Goal: Register for event/course

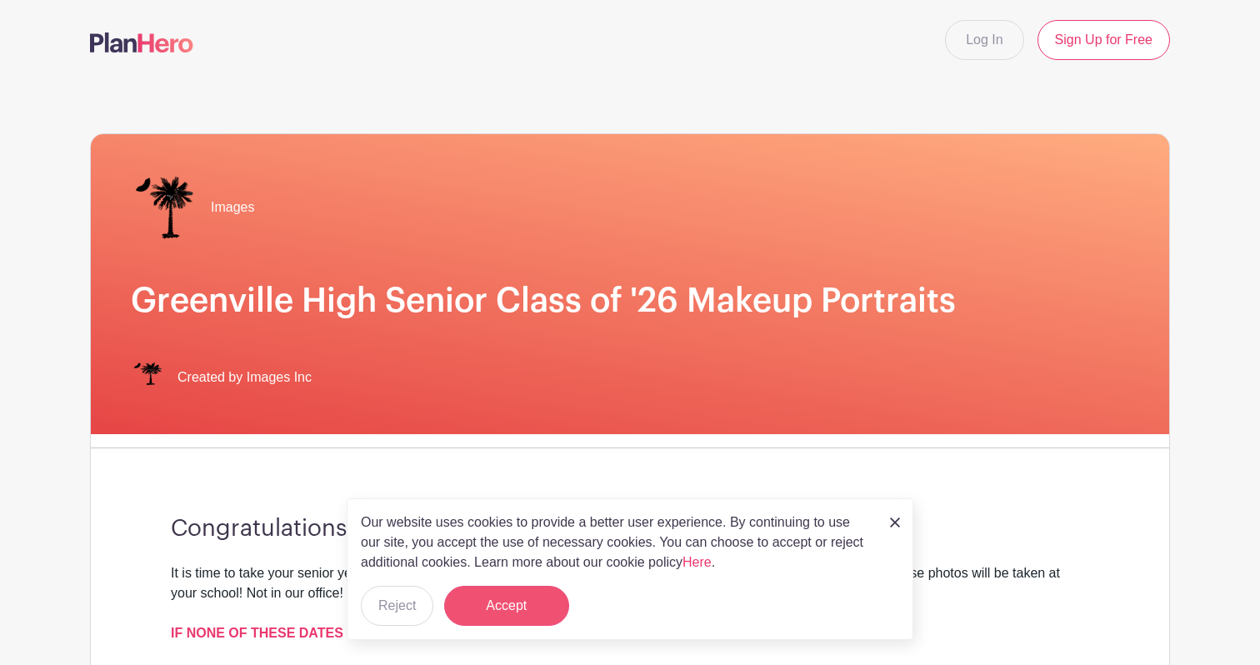
click at [515, 592] on button "Accept" at bounding box center [506, 606] width 125 height 40
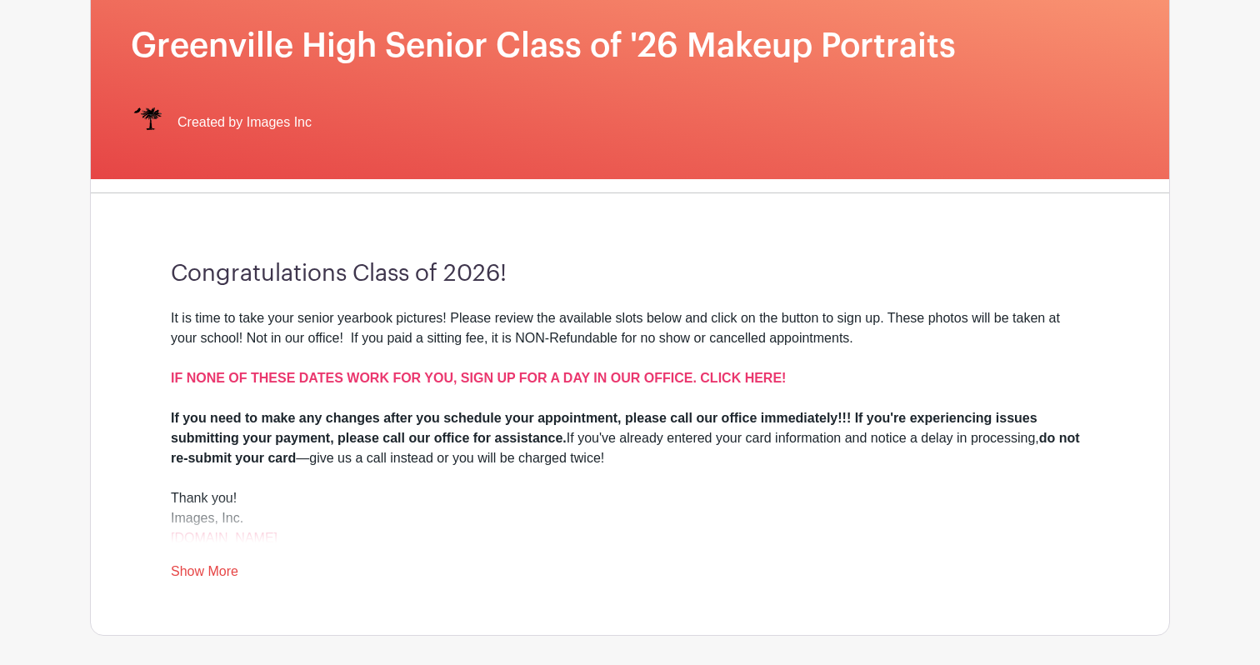
scroll to position [262, 0]
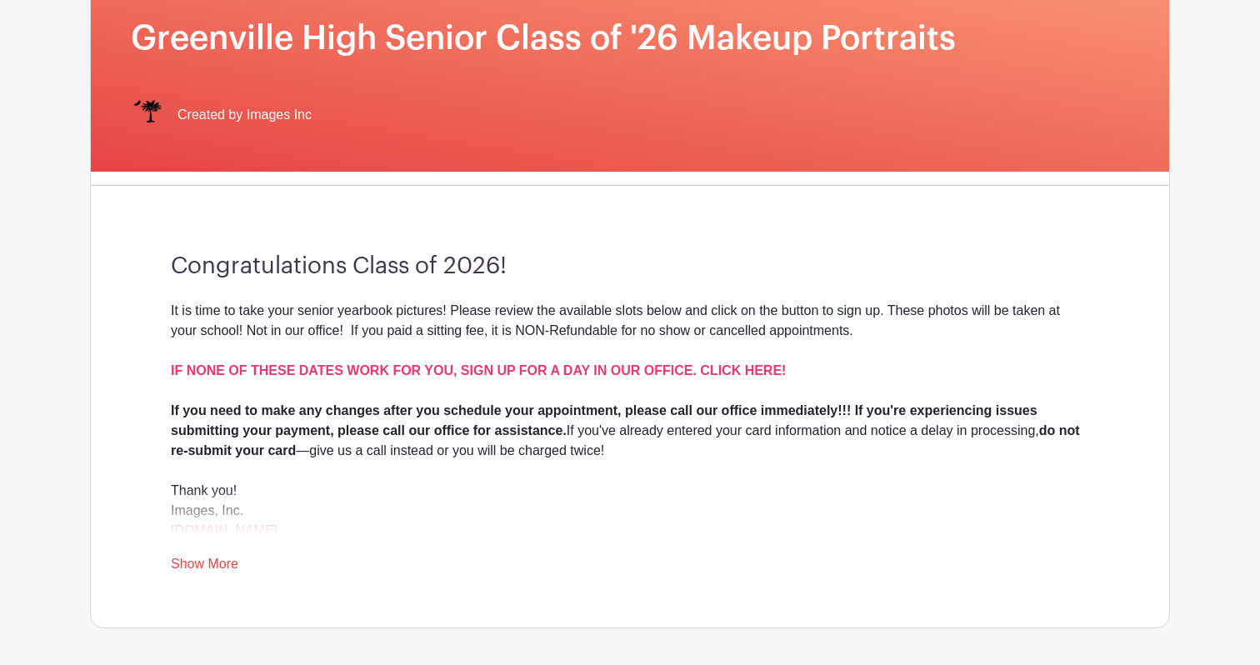
click at [223, 562] on link "Show More" at bounding box center [204, 567] width 67 height 21
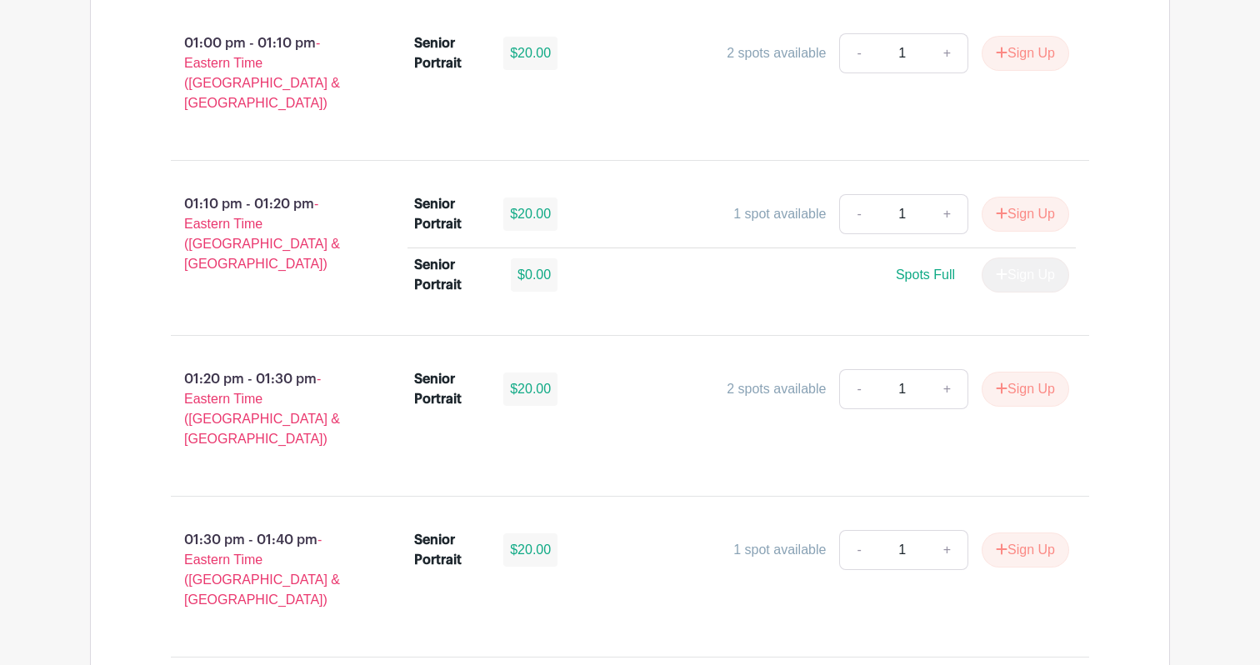
scroll to position [5066, 0]
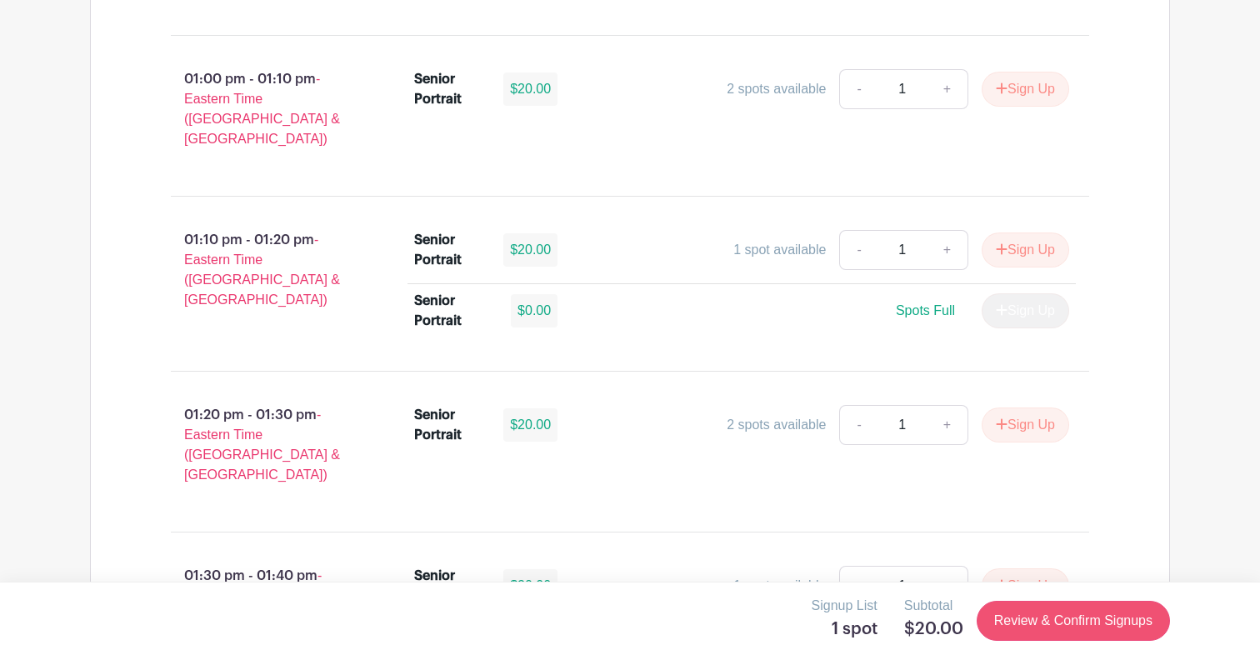
click at [1020, 618] on link "Review & Confirm Signups" at bounding box center [1072, 621] width 193 height 40
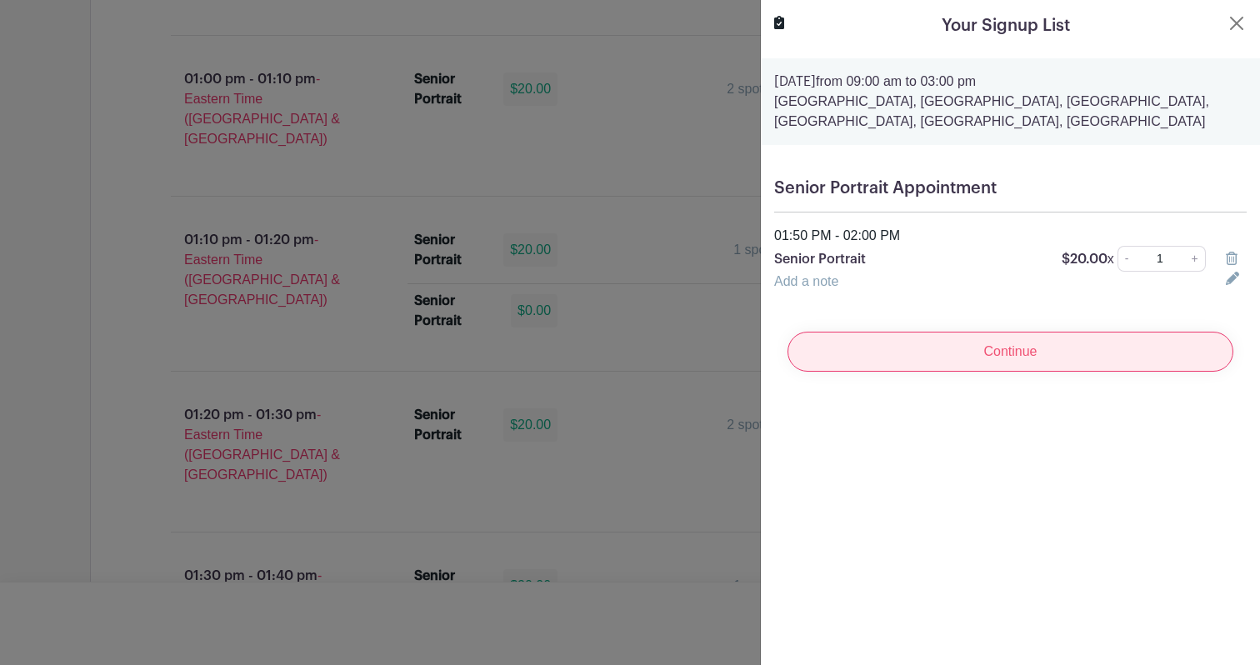
click at [1019, 360] on input "Continue" at bounding box center [1010, 352] width 446 height 40
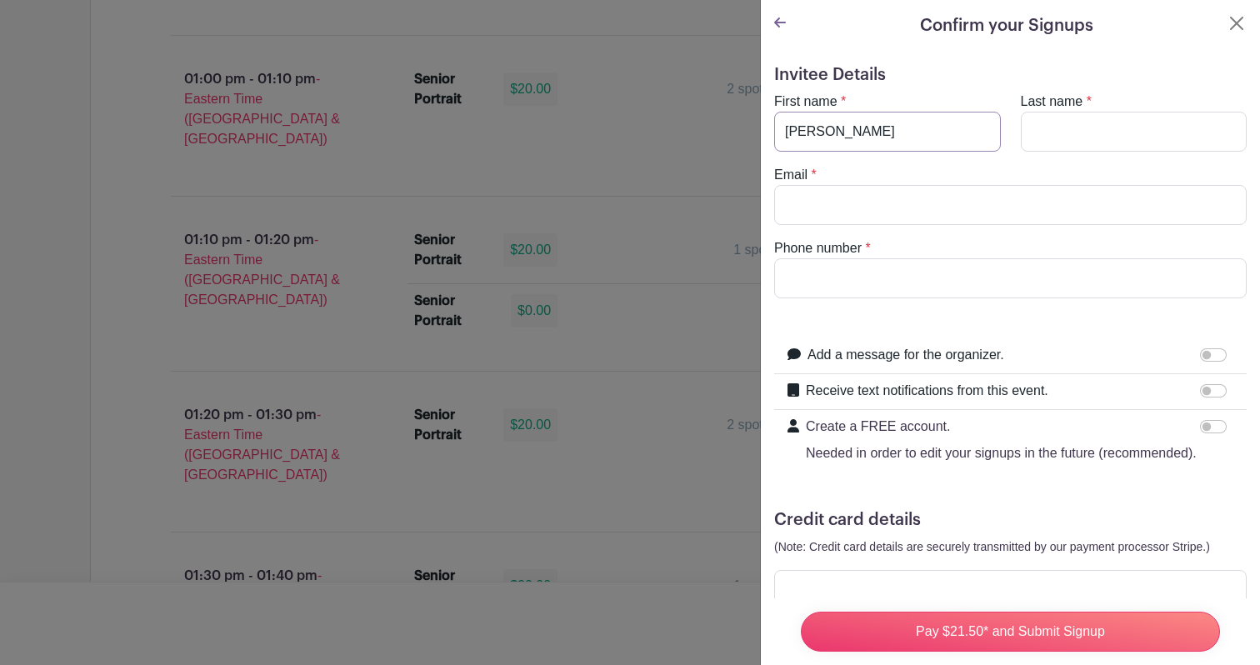
type input "[PERSON_NAME]"
type input "dt"
type input "[EMAIL_ADDRESS][DOMAIN_NAME]"
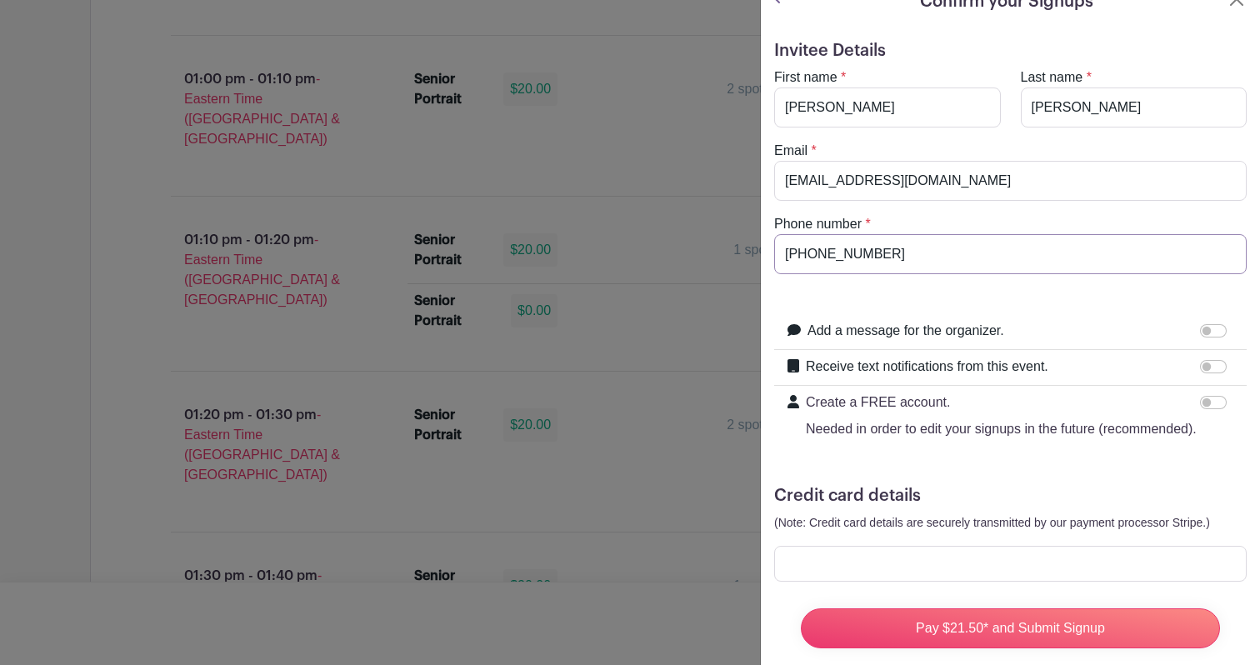
type input "[PHONE_NUMBER]"
click at [1212, 328] on input "Add a message for the organizer." at bounding box center [1213, 330] width 27 height 13
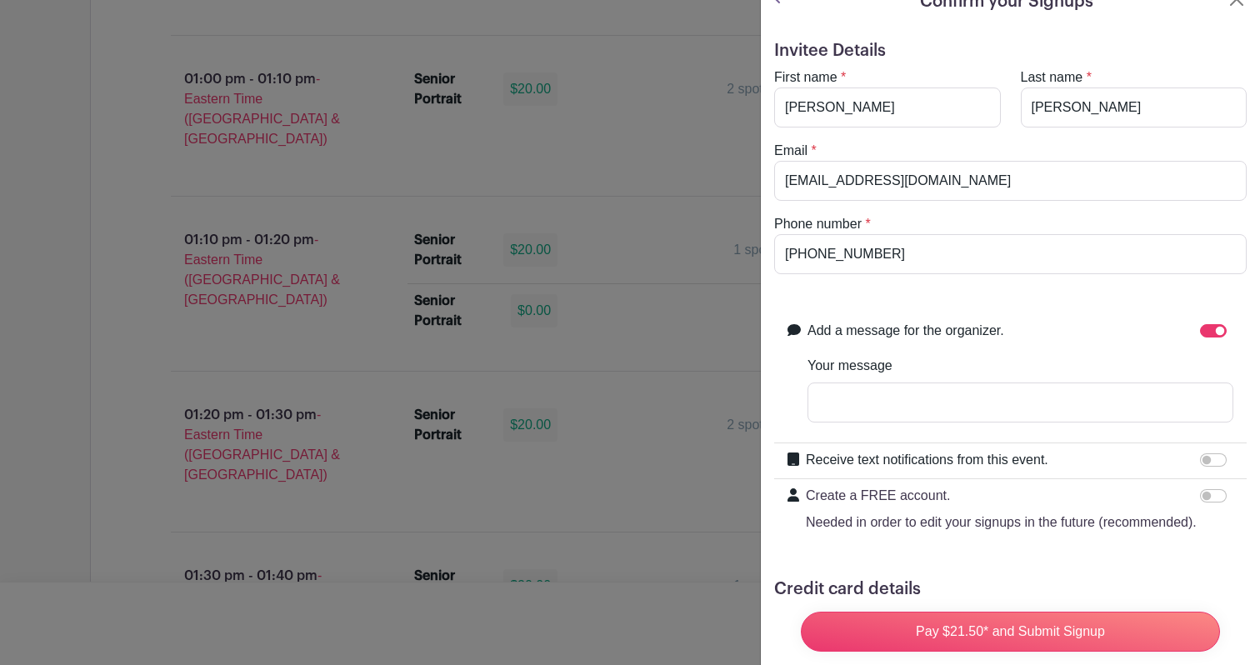
click at [1211, 331] on input "Add a message for the organizer." at bounding box center [1213, 330] width 27 height 13
checkbox input "false"
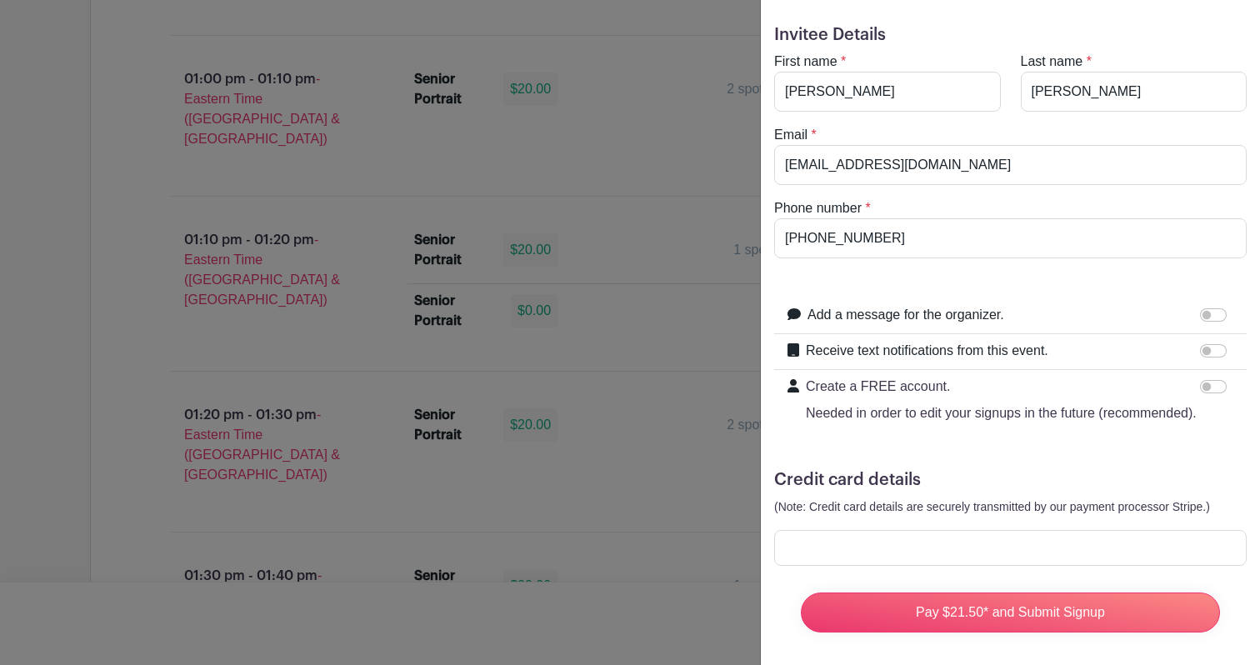
scroll to position [47, 0]
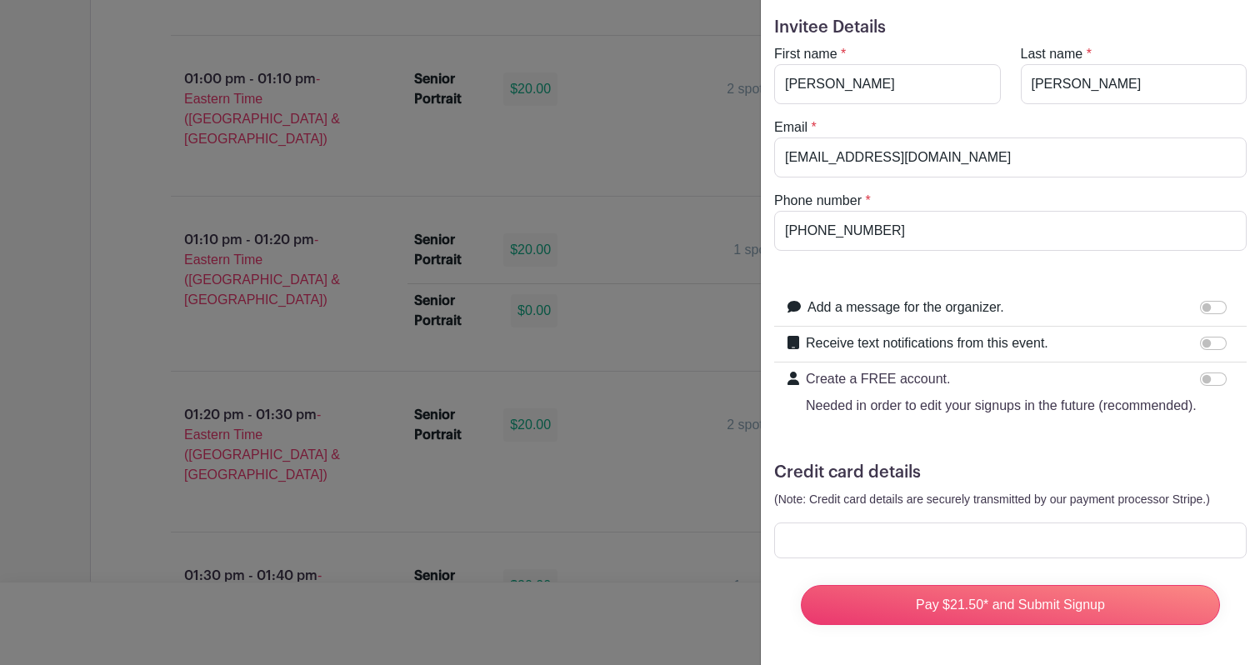
click at [1208, 380] on input "Create a FREE account. Needed in order to edit your signups in the future (reco…" at bounding box center [1213, 378] width 27 height 13
checkbox input "true"
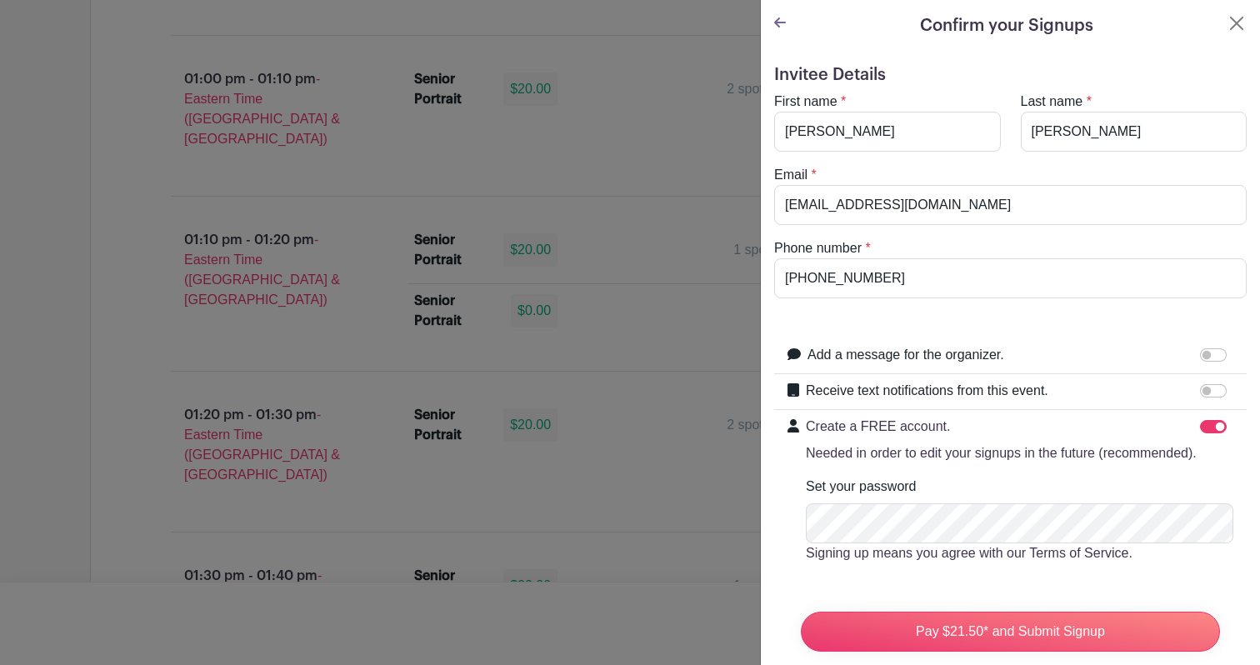
scroll to position [0, 0]
click at [932, 280] on input "[PHONE_NUMBER]" at bounding box center [1010, 278] width 472 height 40
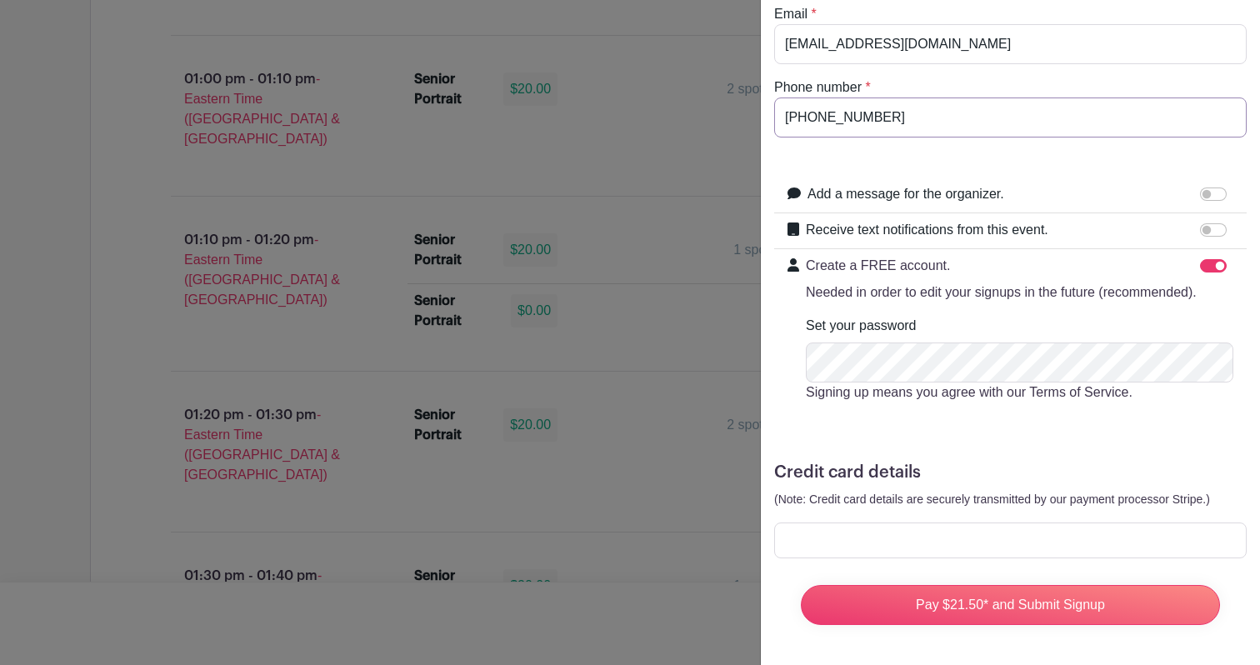
scroll to position [161, 0]
type input "[PHONE_NUMBER]"
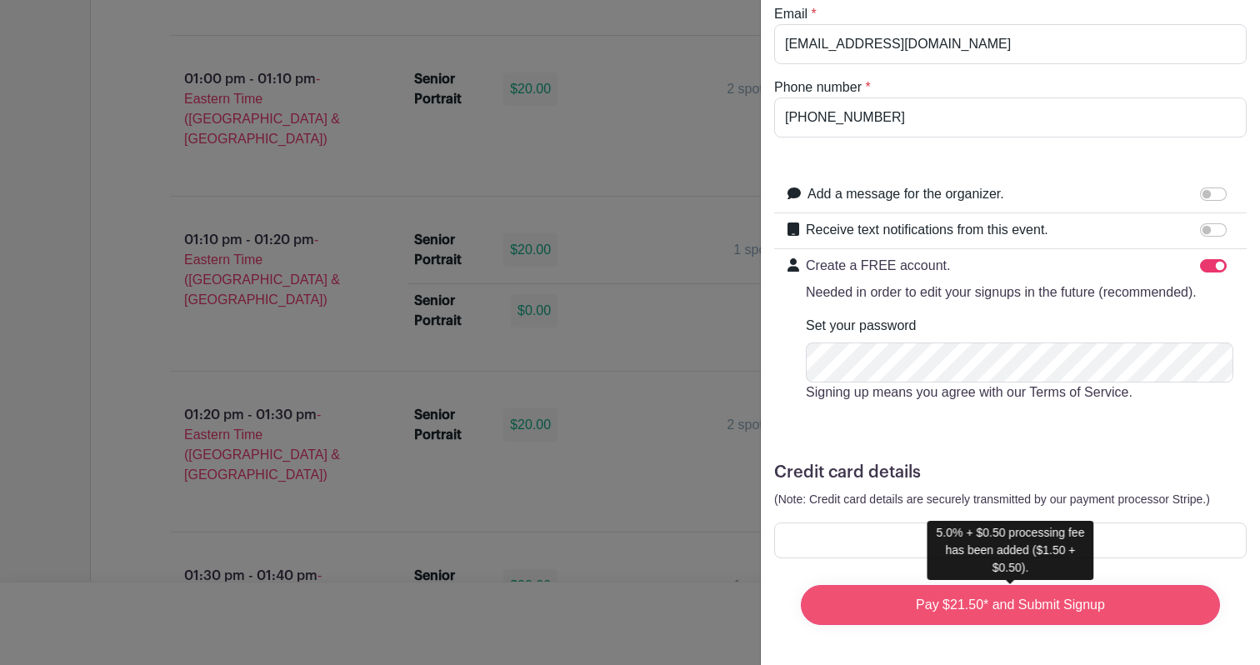
click at [896, 601] on input "Pay $21.50* and Submit Signup" at bounding box center [1010, 605] width 419 height 40
click at [978, 603] on input "Pay $21.50* and Submit Signup" at bounding box center [1010, 605] width 419 height 40
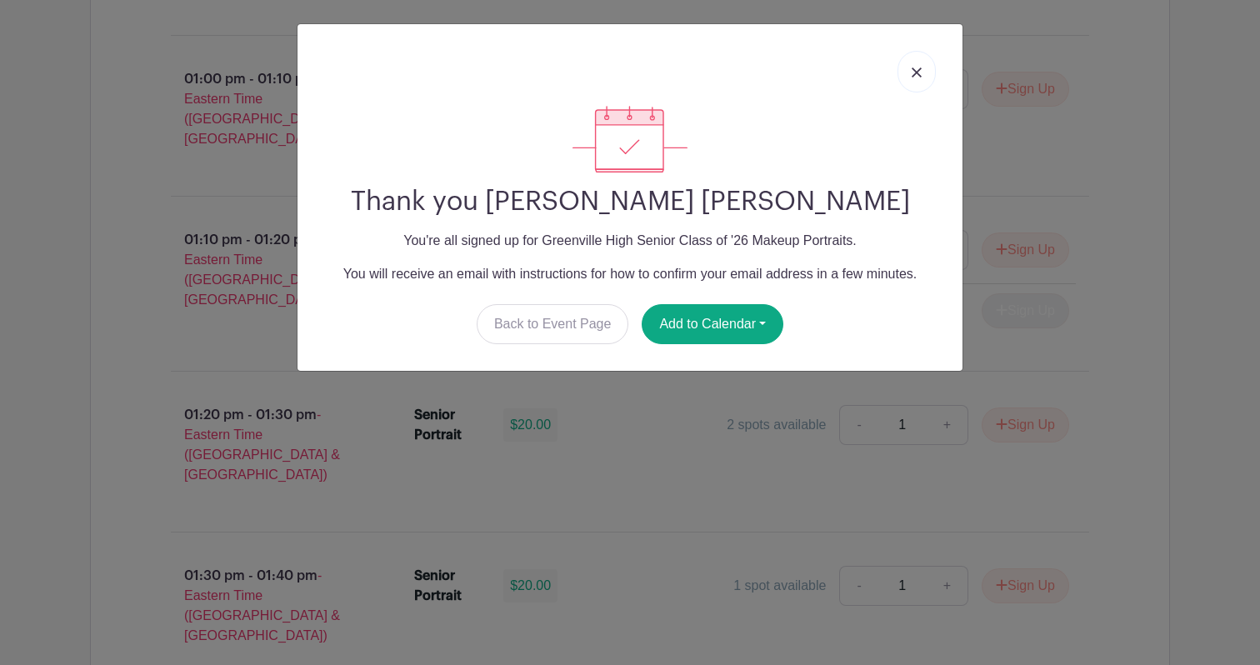
click at [921, 75] on img at bounding box center [917, 72] width 10 height 10
